Goal: Transaction & Acquisition: Obtain resource

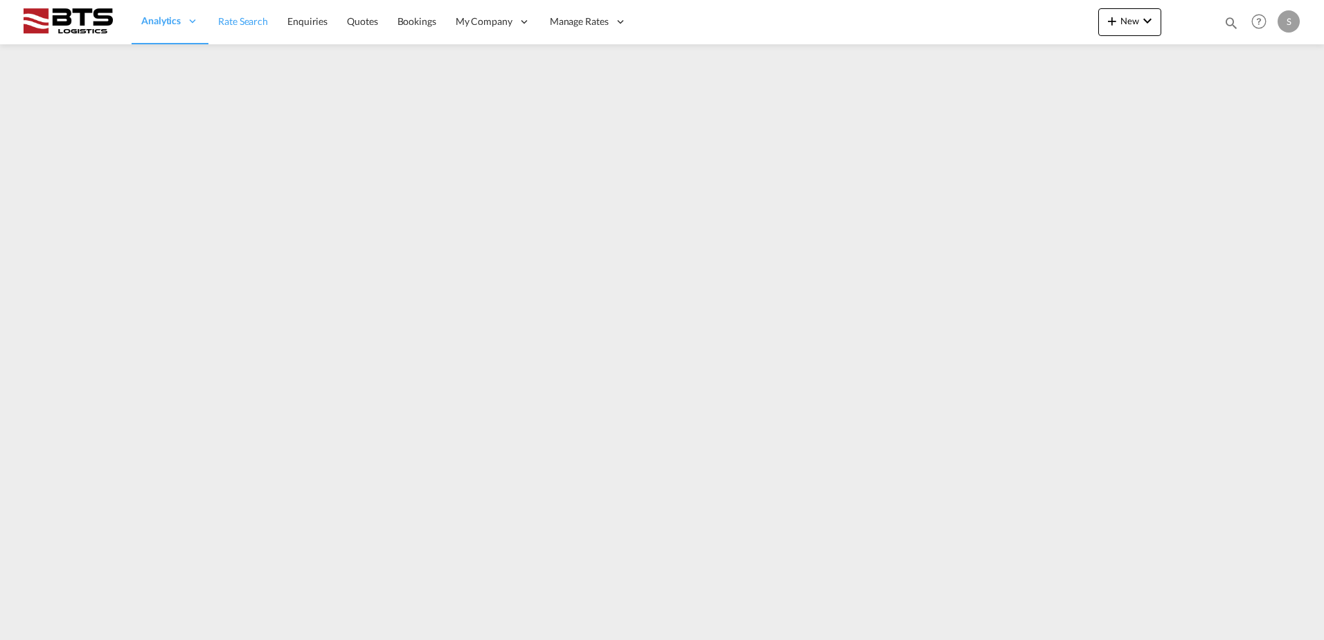
click at [218, 19] on span "Rate Search" at bounding box center [243, 21] width 50 height 12
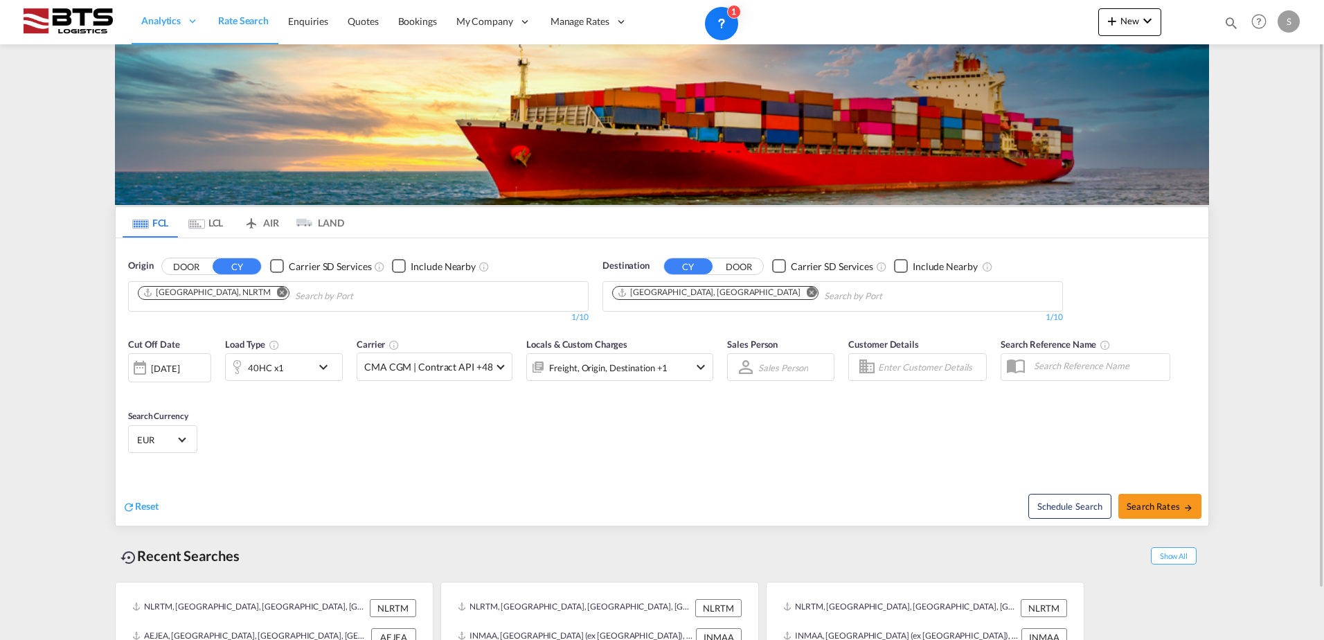
click at [807, 294] on md-icon "Remove" at bounding box center [812, 292] width 10 height 10
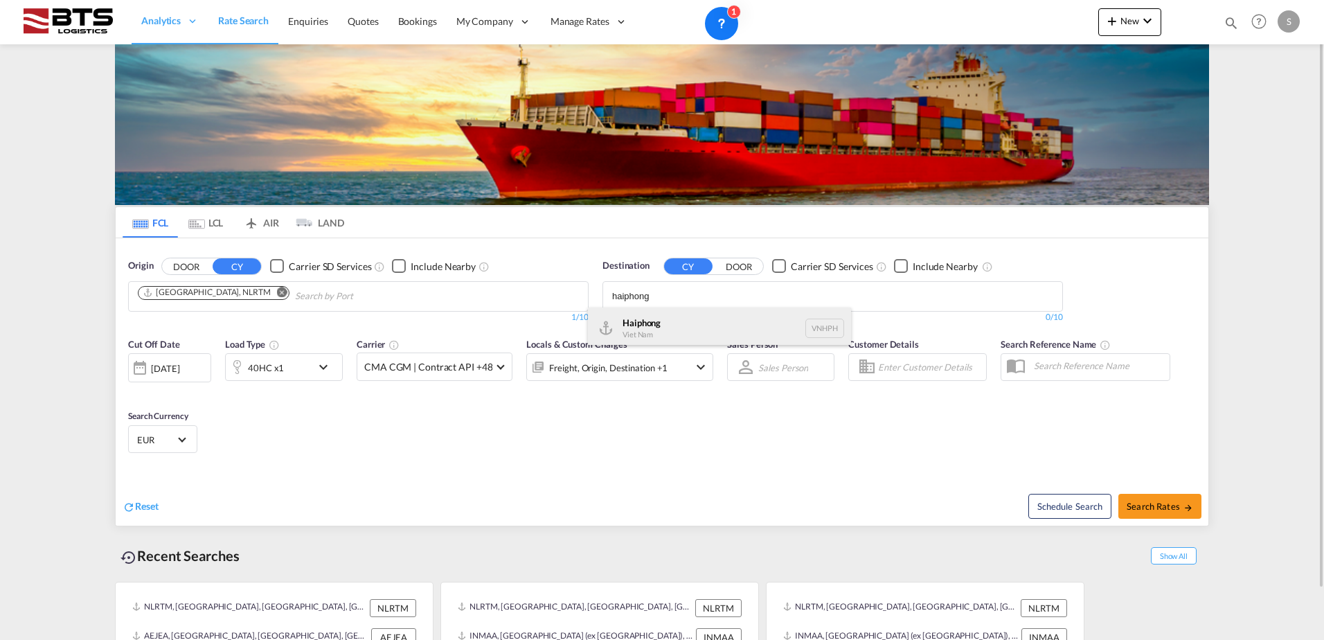
type input "haiphong"
click at [700, 319] on div "Haiphong Viet Nam VNHPH" at bounding box center [719, 329] width 263 height 42
click at [271, 447] on div "Cut Off Date [DATE] [DATE] Load Type 40HC x1 Carrier CMA CGM | Contract API +48…" at bounding box center [662, 397] width 1093 height 135
click at [269, 382] on div "Cut Off Date [DATE] [DATE] Load Type 40HC x1 Carrier CMA CGM | Contract API +48…" at bounding box center [420, 366] width 585 height 58
click at [260, 373] on div "40HC x1" at bounding box center [266, 367] width 36 height 19
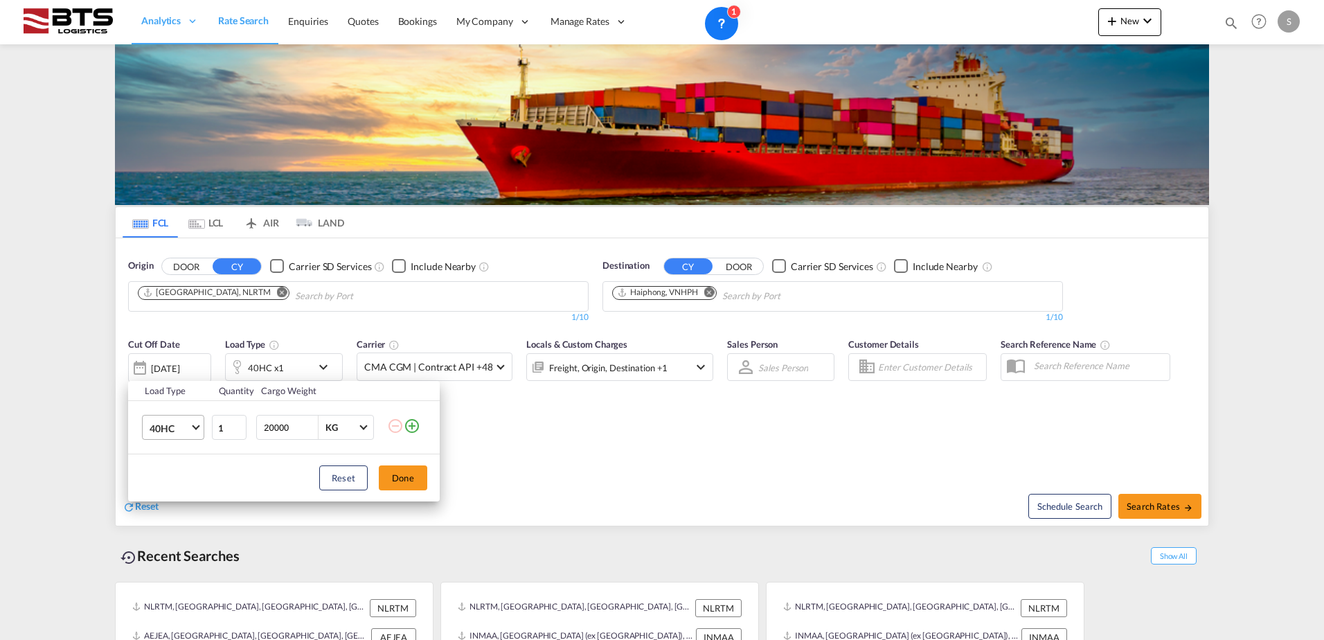
click at [177, 432] on span "40HC" at bounding box center [170, 429] width 40 height 14
click at [182, 461] on md-option "40RE" at bounding box center [186, 458] width 94 height 33
click at [409, 481] on button "Done" at bounding box center [403, 477] width 48 height 25
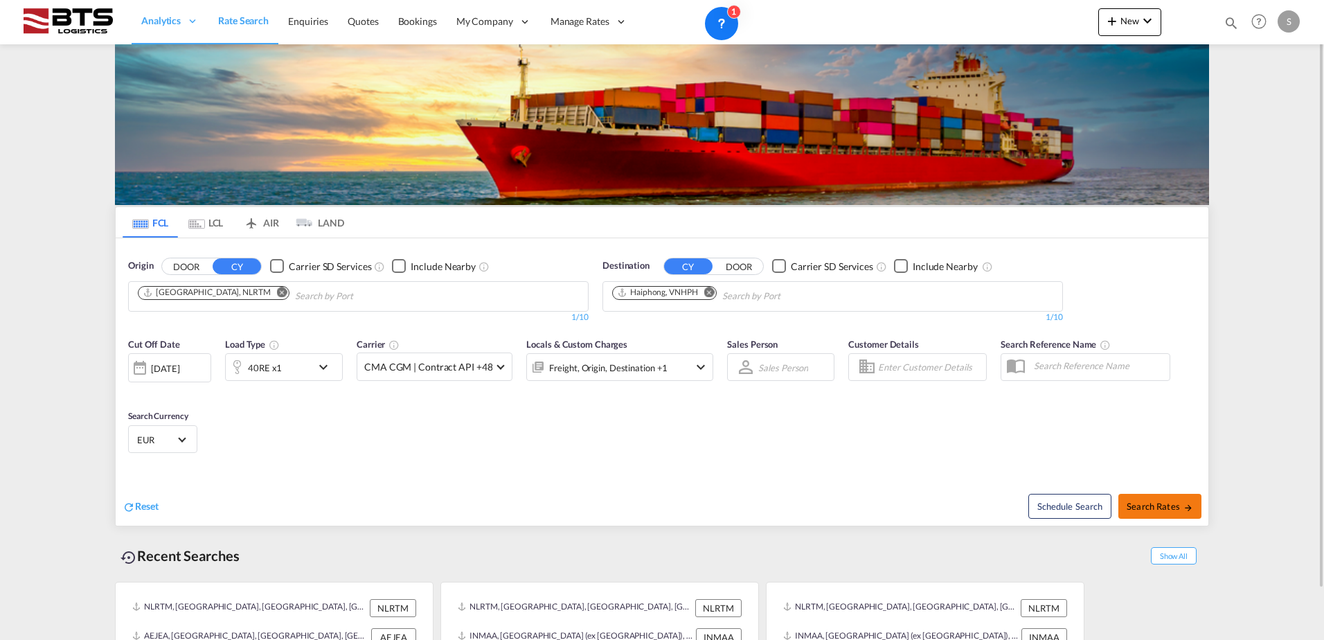
click at [1168, 504] on span "Search Rates" at bounding box center [1160, 506] width 66 height 11
type input "NLRTM to VNHPH / [DATE]"
